Goal: Use online tool/utility: Use online tool/utility

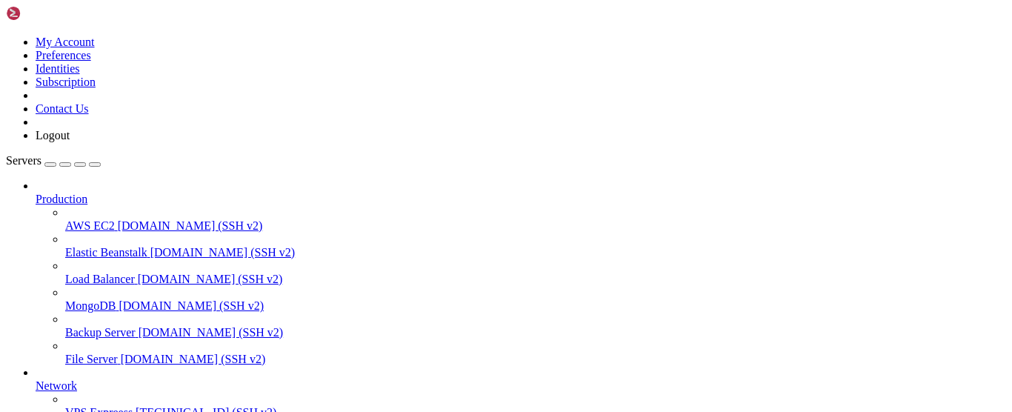
scroll to position [116, 0]
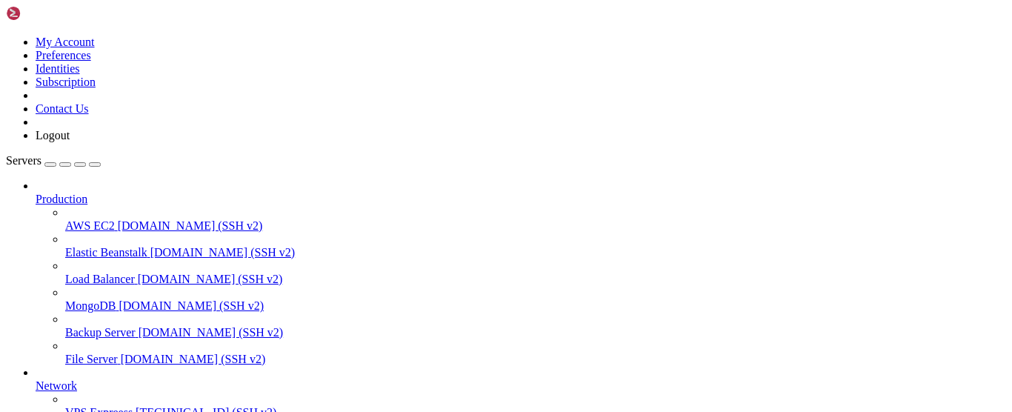
scroll to position [11, 0]
drag, startPoint x: 253, startPoint y: 976, endPoint x: 187, endPoint y: 986, distance: 65.9
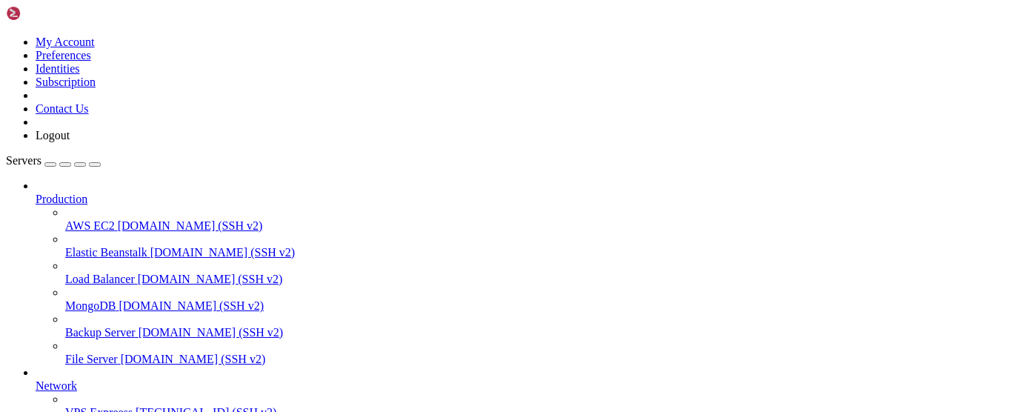
scroll to position [44, 0]
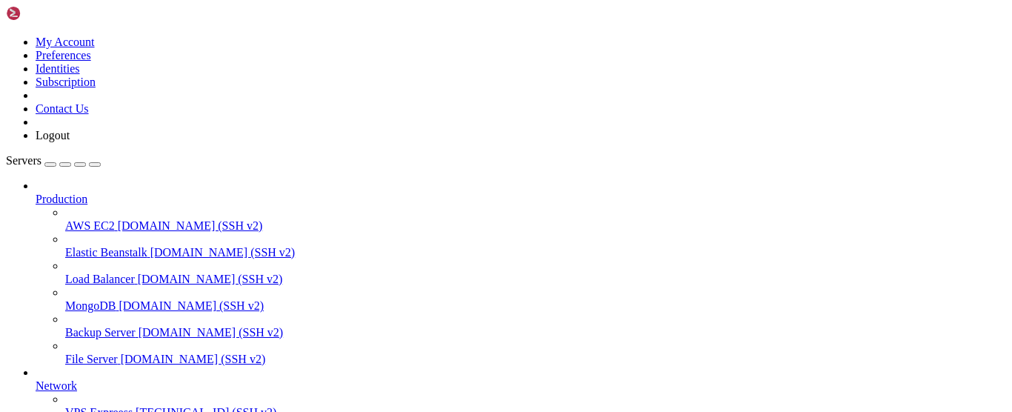
scroll to position [0, 0]
